Goal: Task Accomplishment & Management: Manage account settings

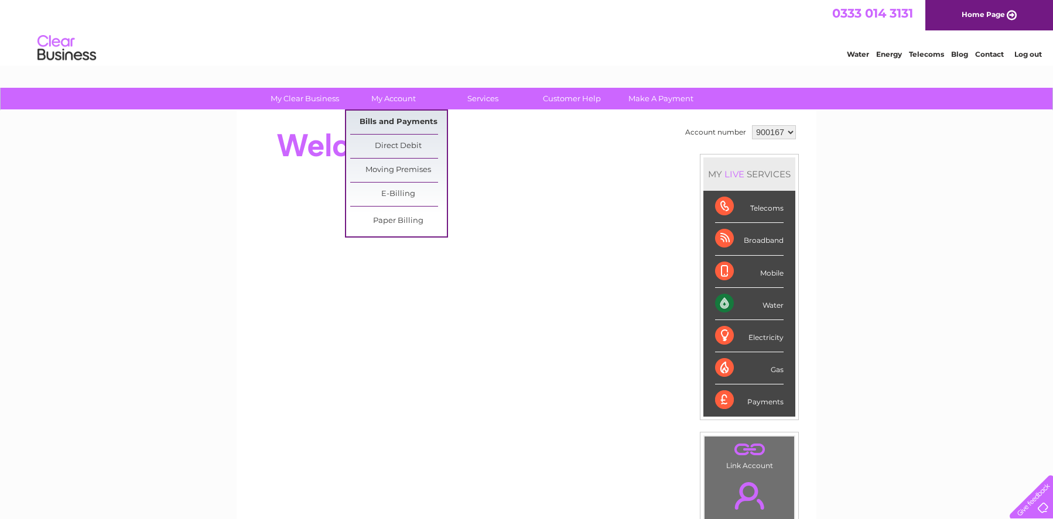
click at [398, 121] on link "Bills and Payments" at bounding box center [398, 122] width 97 height 23
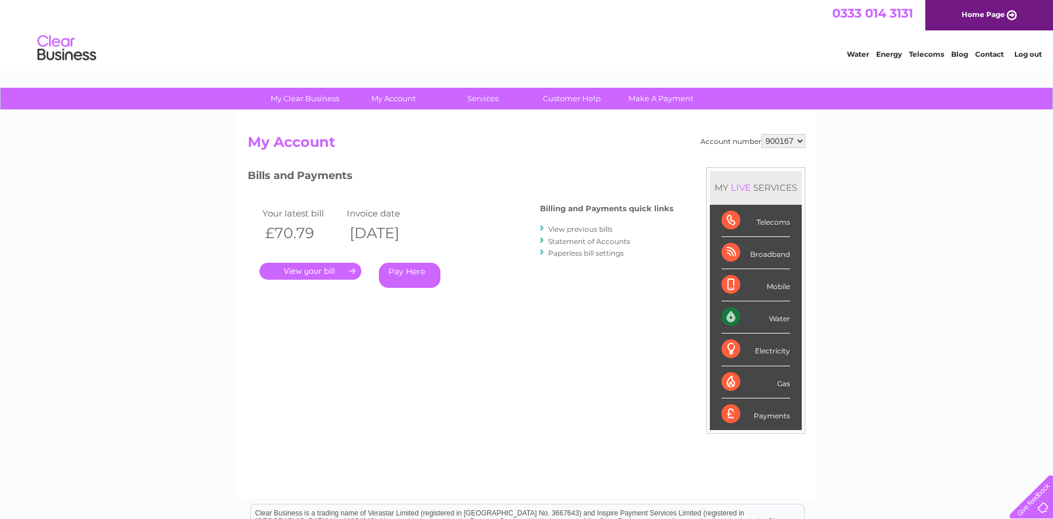
click at [315, 270] on link "." at bounding box center [310, 271] width 102 height 17
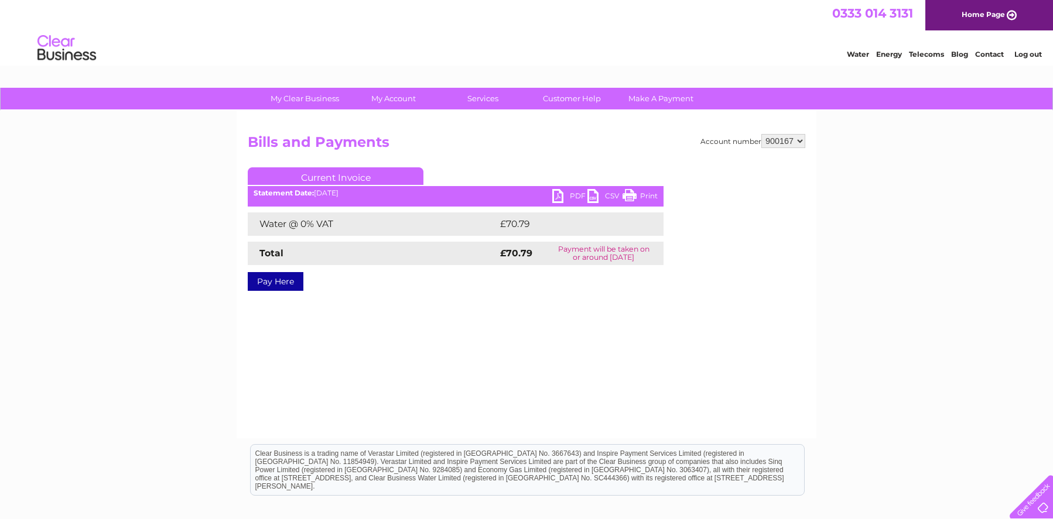
click at [556, 194] on link "PDF" at bounding box center [569, 197] width 35 height 17
